Goal: Task Accomplishment & Management: Use online tool/utility

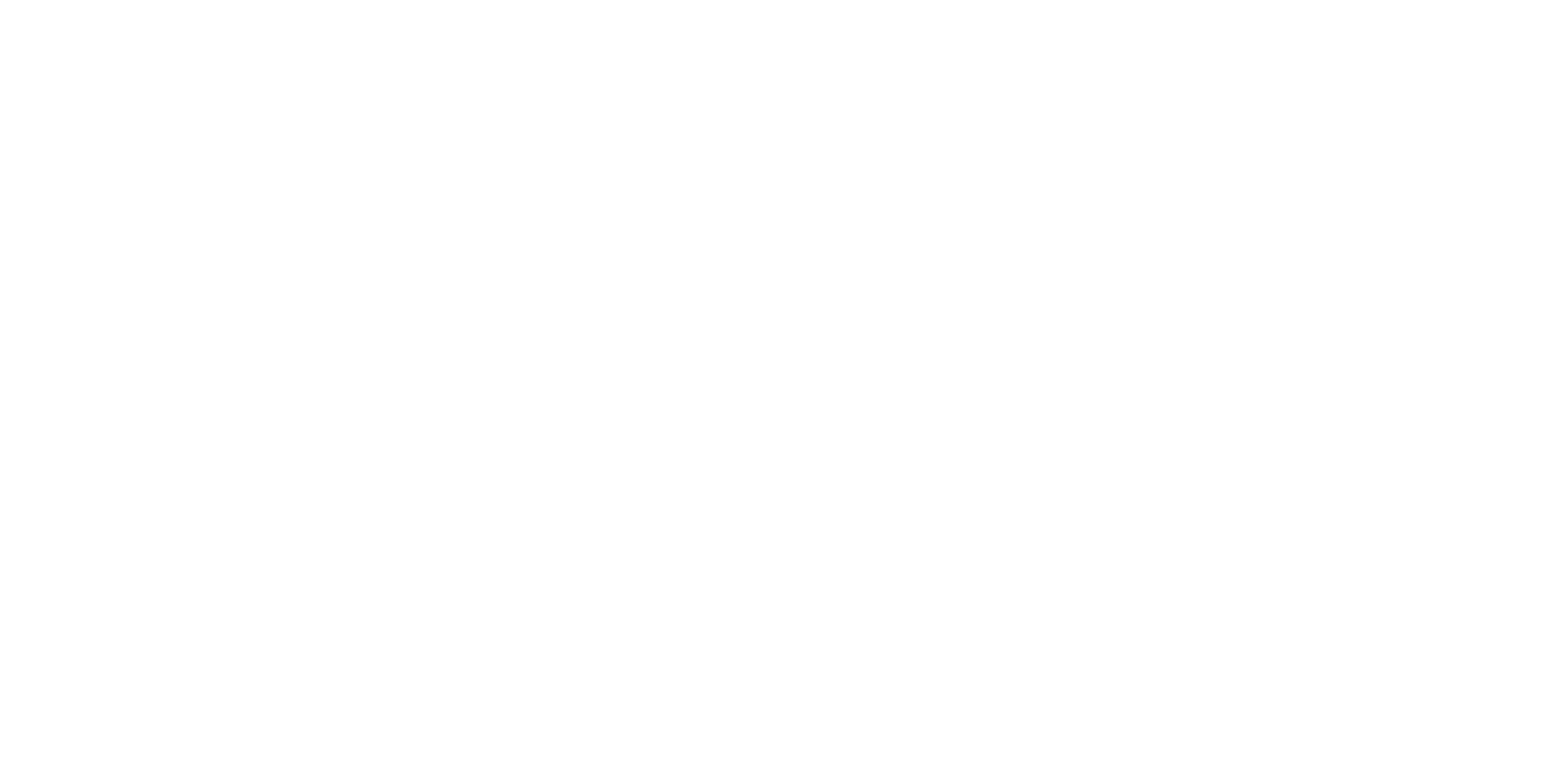
click at [610, 5] on html at bounding box center [784, 2] width 1568 height 5
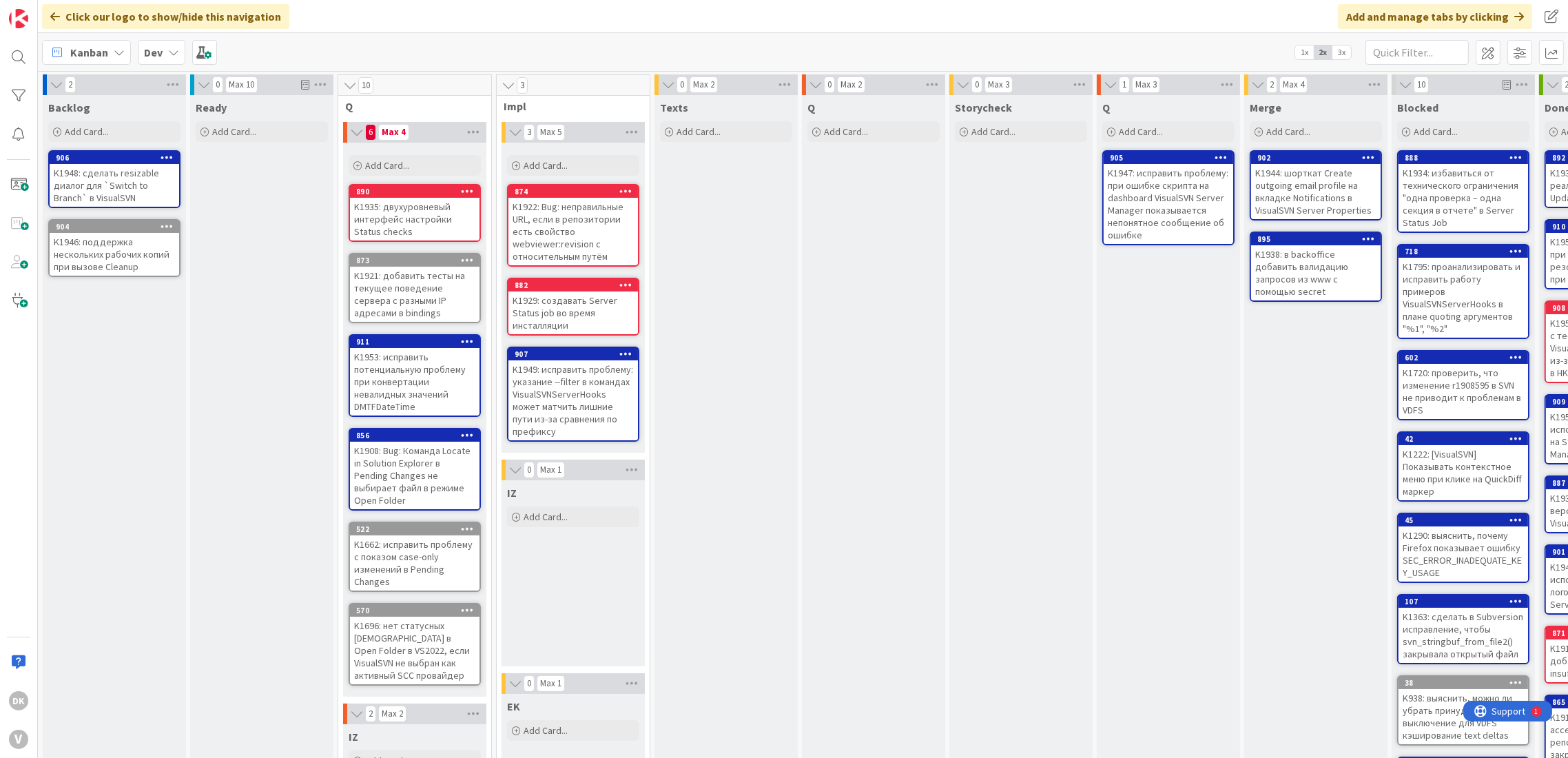
click at [882, 363] on div "Q Add Card..." at bounding box center [873, 635] width 144 height 1080
